Goal: Task Accomplishment & Management: Complete application form

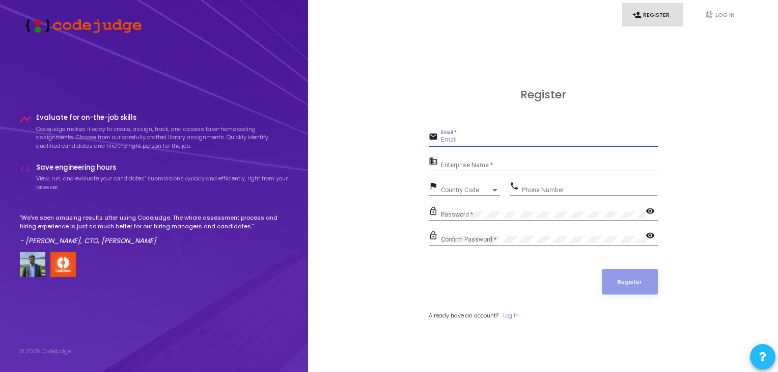
click at [472, 137] on input "Email *" at bounding box center [549, 139] width 217 height 7
type input "surajsh4646@gmail.com"
click at [481, 163] on div "Enterprise Name *" at bounding box center [549, 163] width 217 height 16
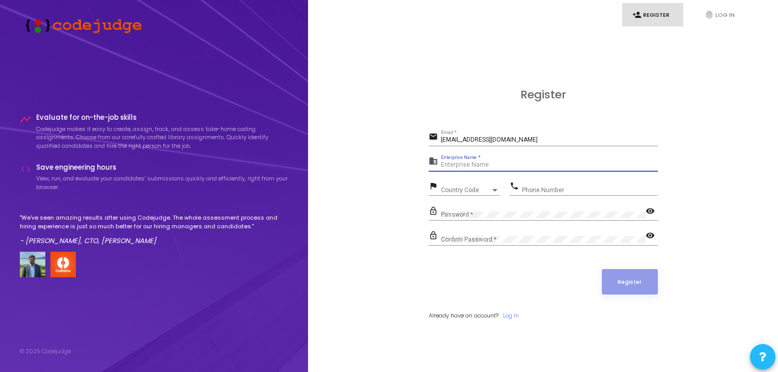
click at [481, 163] on input "Enterprise Name *" at bounding box center [549, 164] width 217 height 7
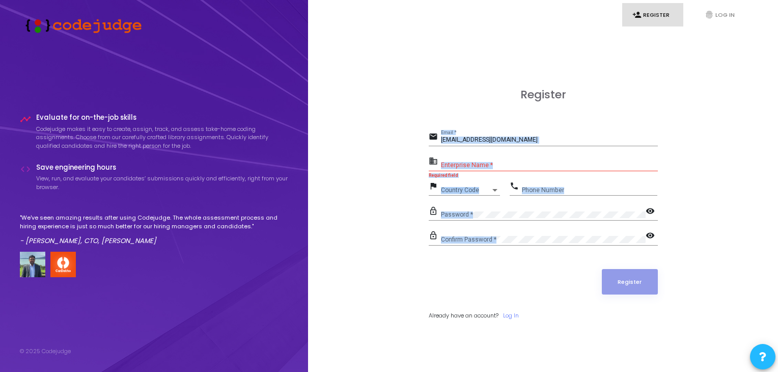
drag, startPoint x: 360, startPoint y: 116, endPoint x: 515, endPoint y: 249, distance: 203.9
click at [515, 249] on div "Register email surajsh4646@gmail.com Email * business Enterprise Name * Require…" at bounding box center [542, 216] width 447 height 372
copy form "Email * business Enterprise Name * Required field flag Country Code Country Cod…"
click at [490, 158] on div "Enterprise Name *" at bounding box center [549, 163] width 217 height 16
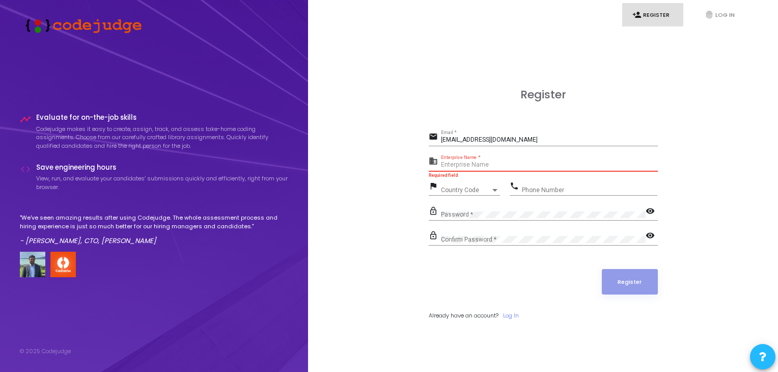
click at [432, 159] on mat-icon "business" at bounding box center [435, 162] width 12 height 12
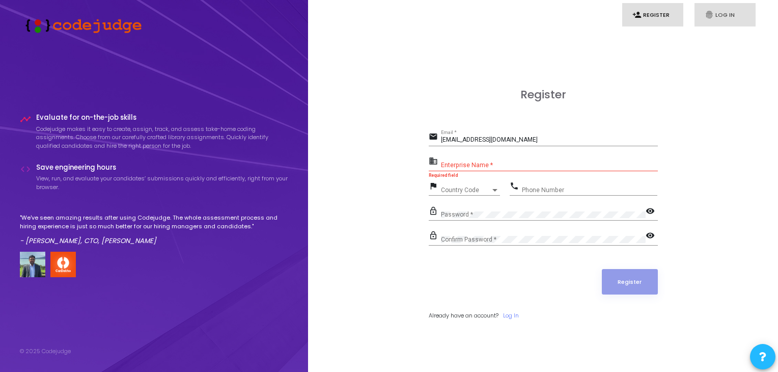
click at [728, 21] on link "fingerprint Log In" at bounding box center [724, 15] width 61 height 24
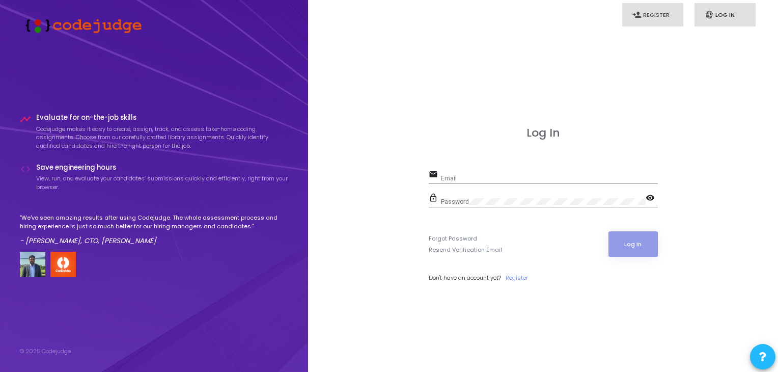
click at [668, 21] on link "person_add Register" at bounding box center [652, 15] width 61 height 24
